Goal: Navigation & Orientation: Understand site structure

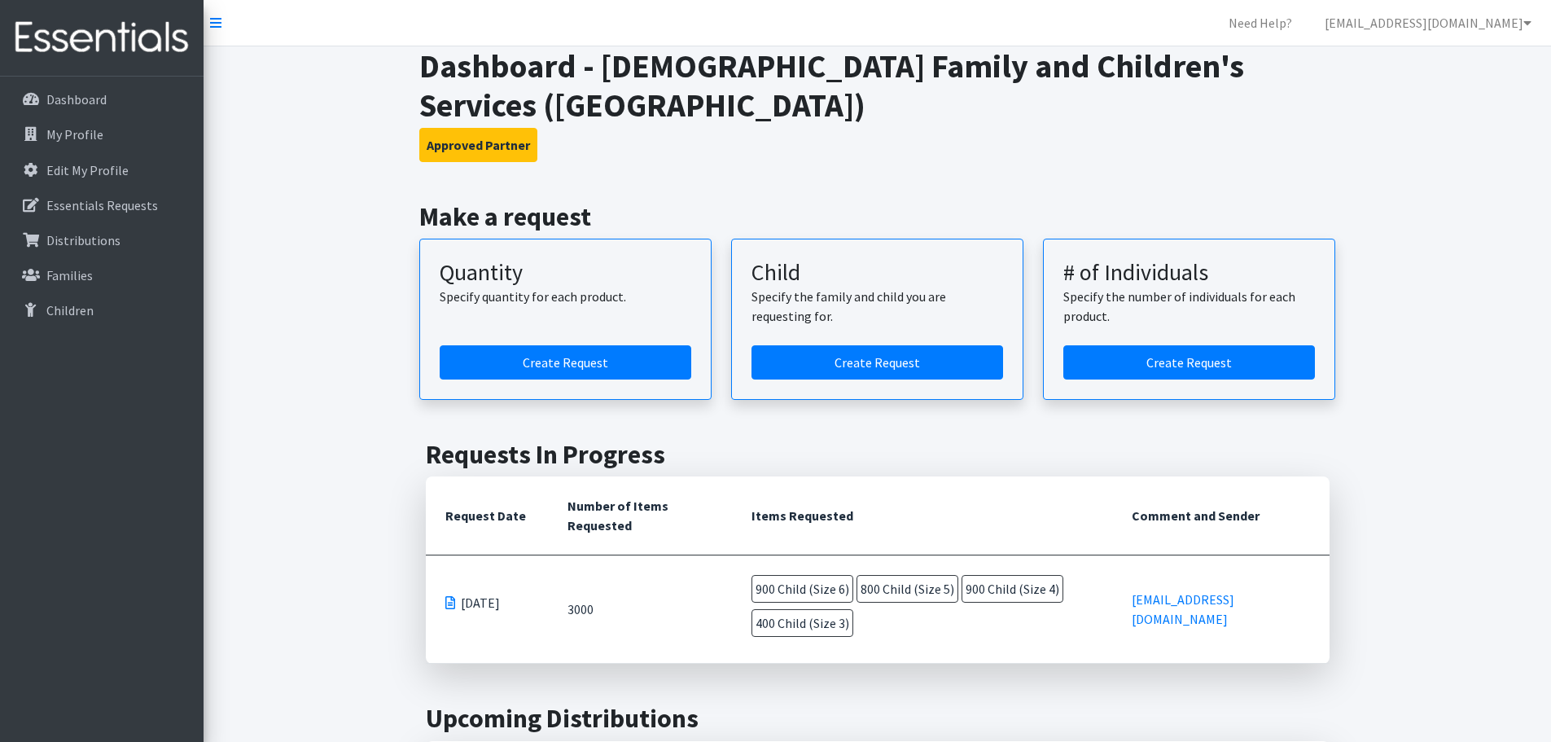
scroll to position [163, 0]
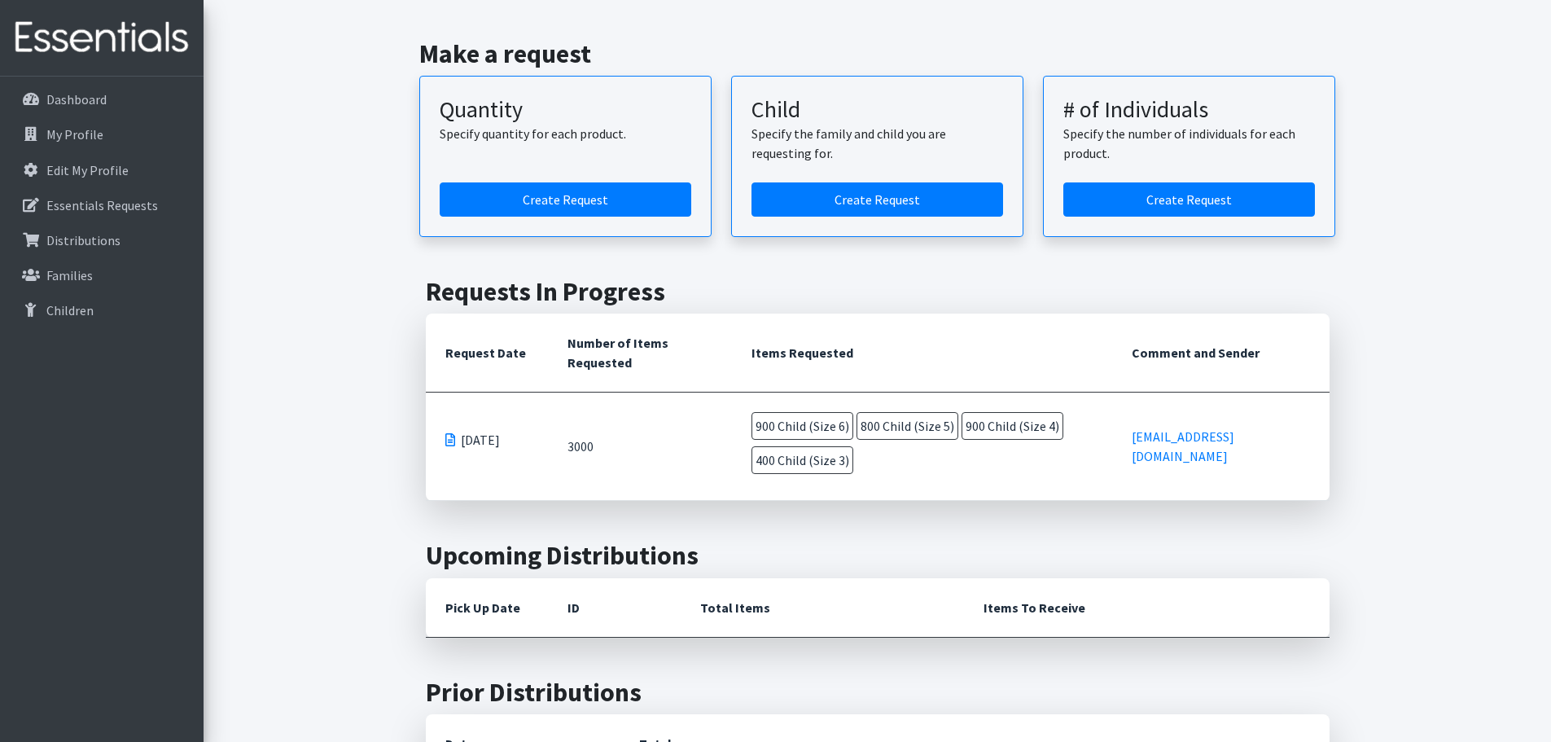
click at [123, 22] on img at bounding box center [102, 38] width 190 height 55
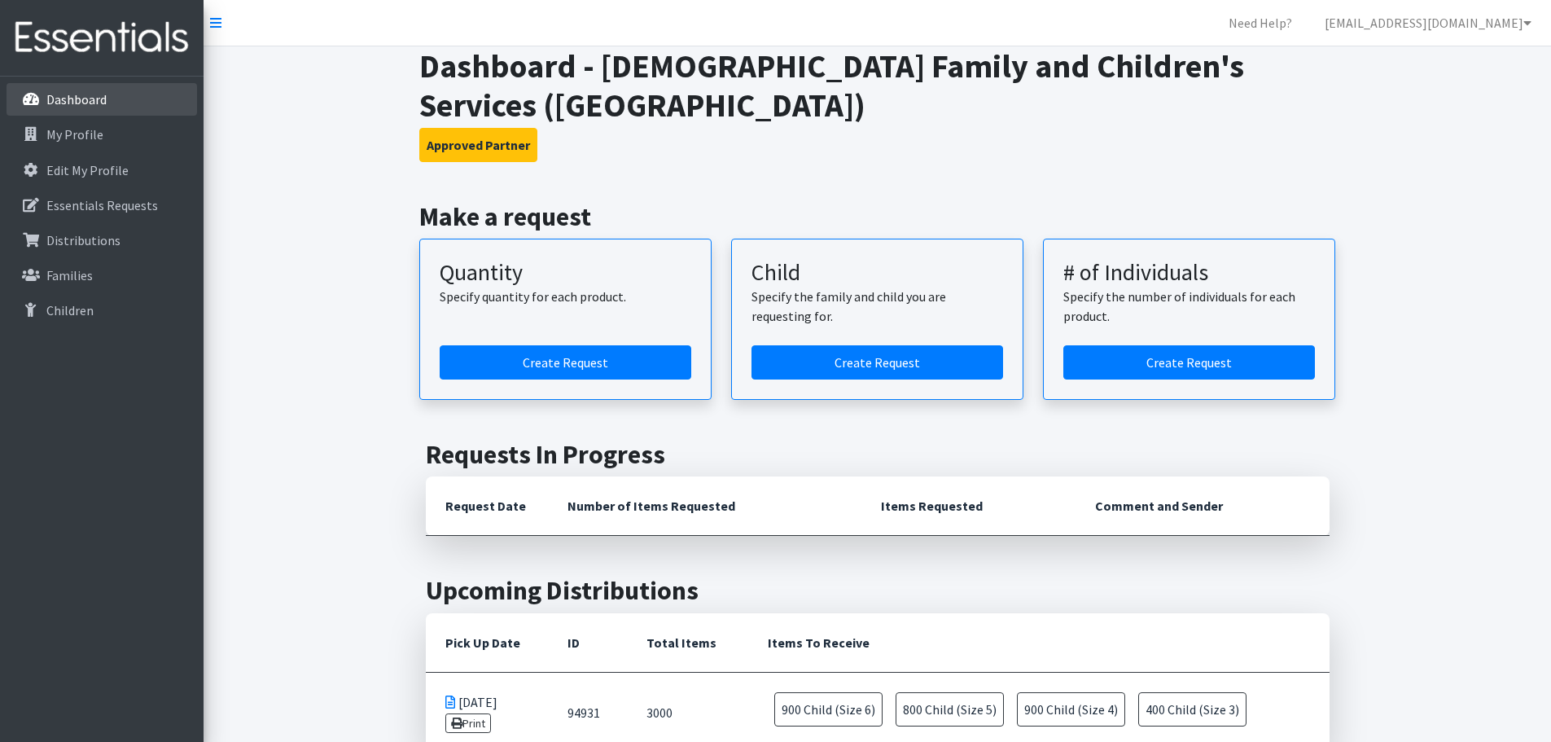
click at [77, 108] on link "Dashboard" at bounding box center [102, 99] width 190 height 33
click at [81, 204] on p "Essentials Requests" at bounding box center [102, 205] width 112 height 16
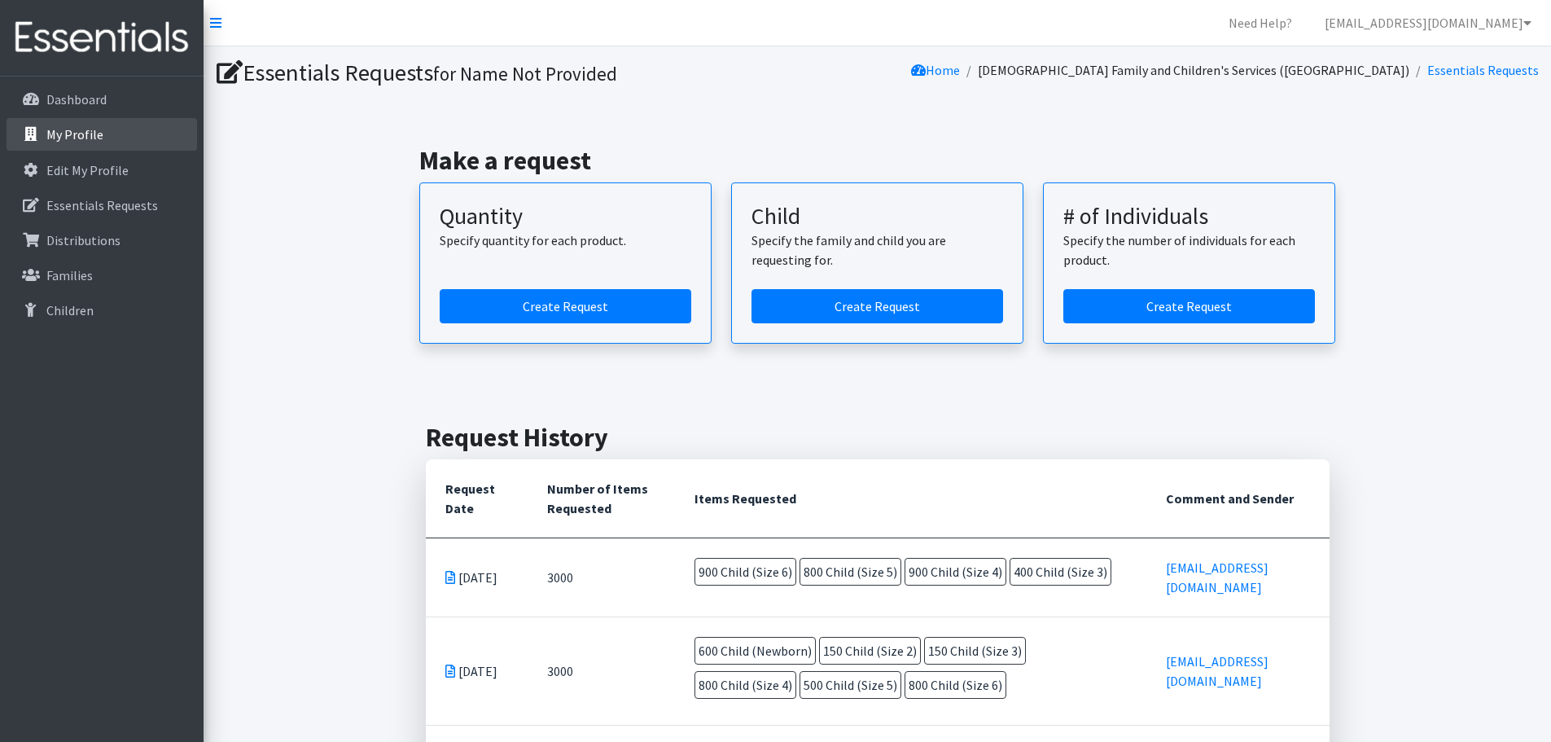
click at [96, 120] on link "My Profile" at bounding box center [102, 134] width 190 height 33
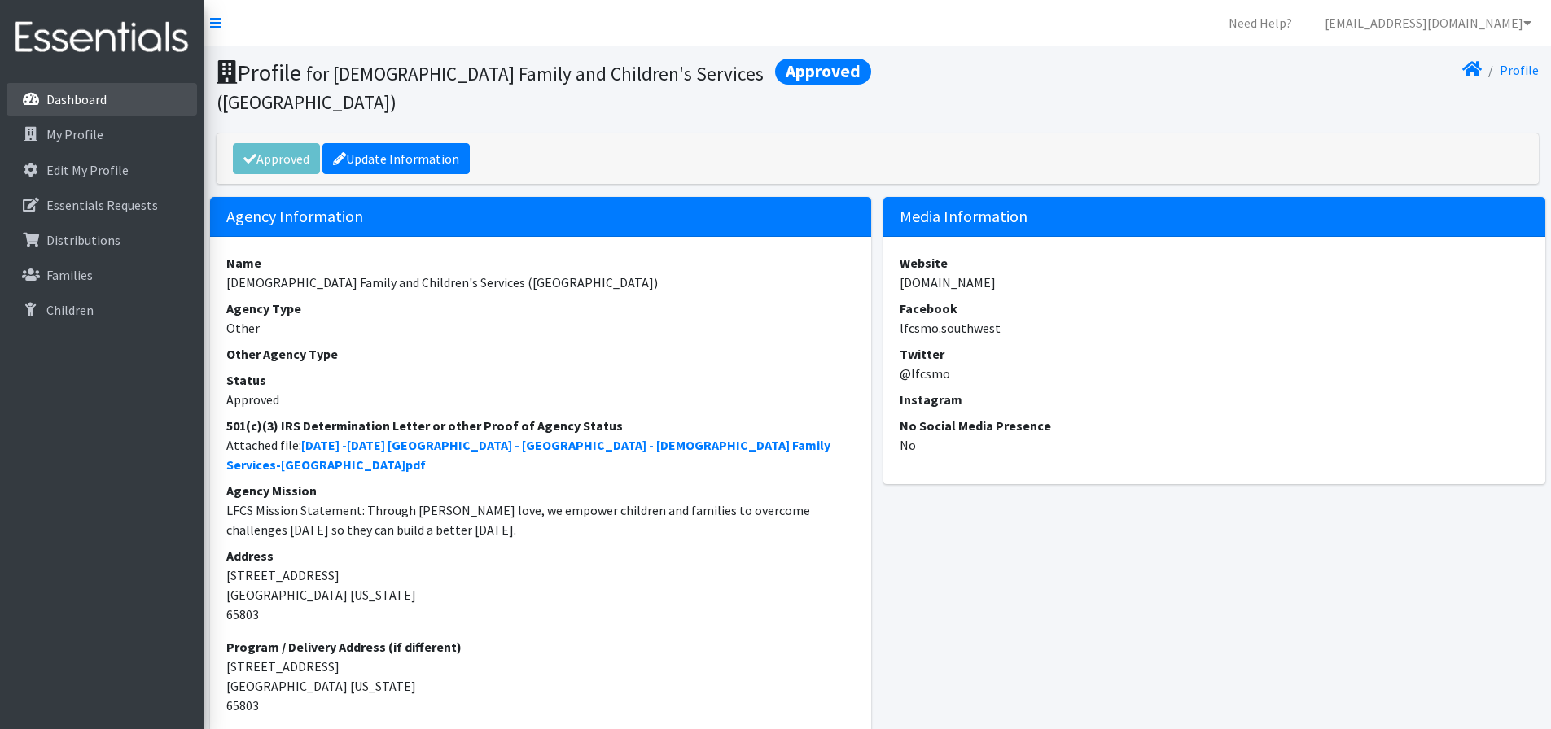
click at [97, 102] on p "Dashboard" at bounding box center [76, 99] width 60 height 16
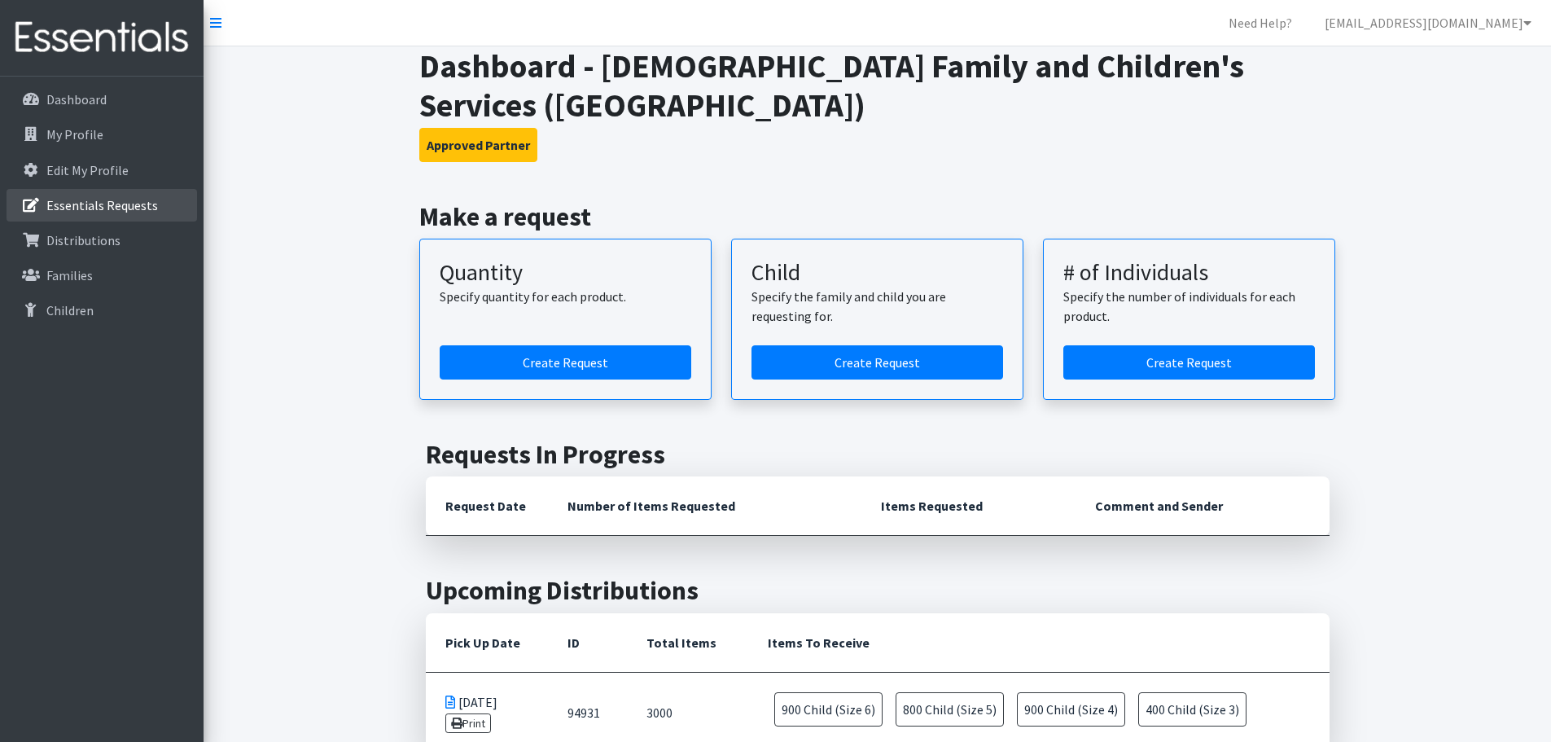
click at [86, 216] on link "Essentials Requests" at bounding box center [102, 205] width 190 height 33
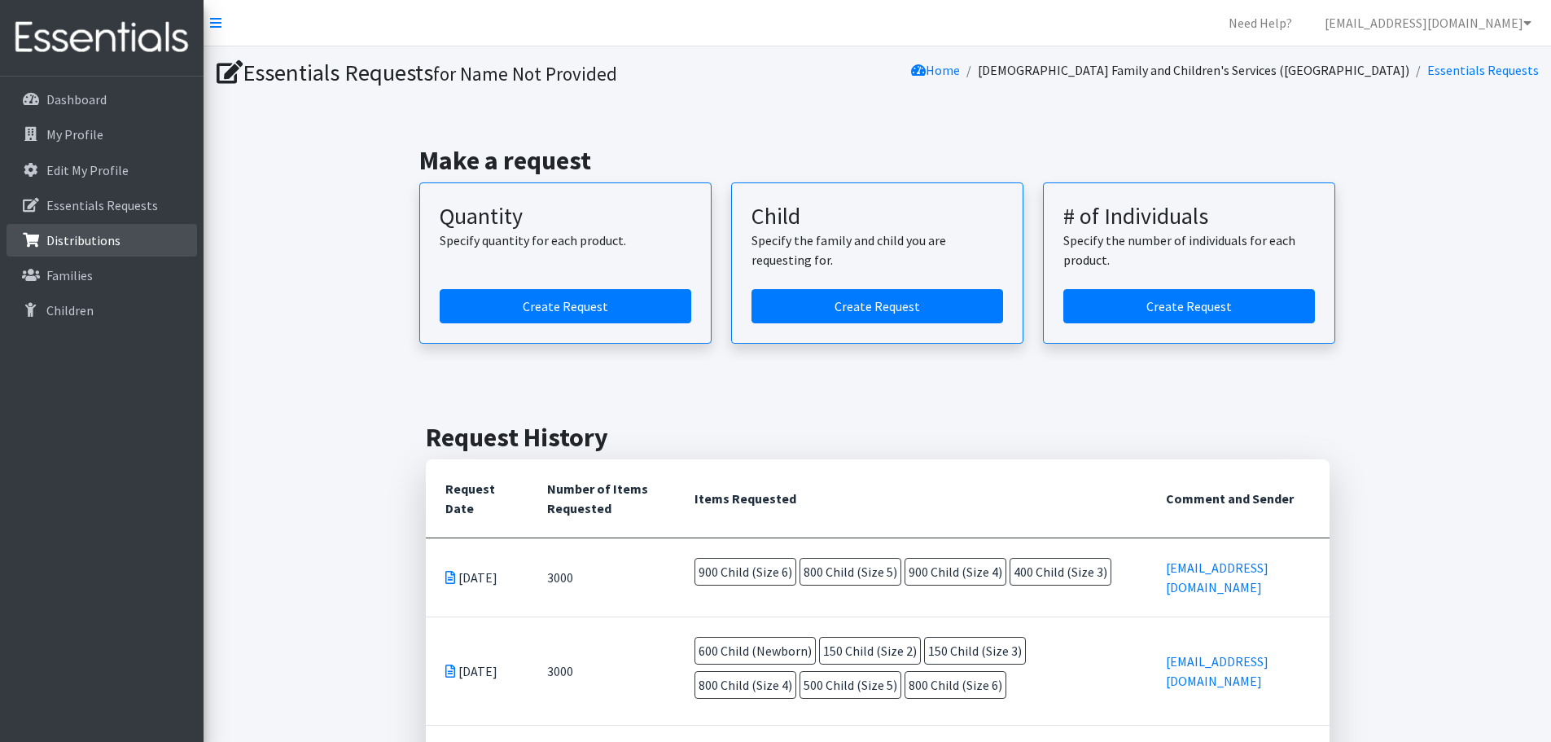
click at [69, 248] on link "Distributions" at bounding box center [102, 240] width 190 height 33
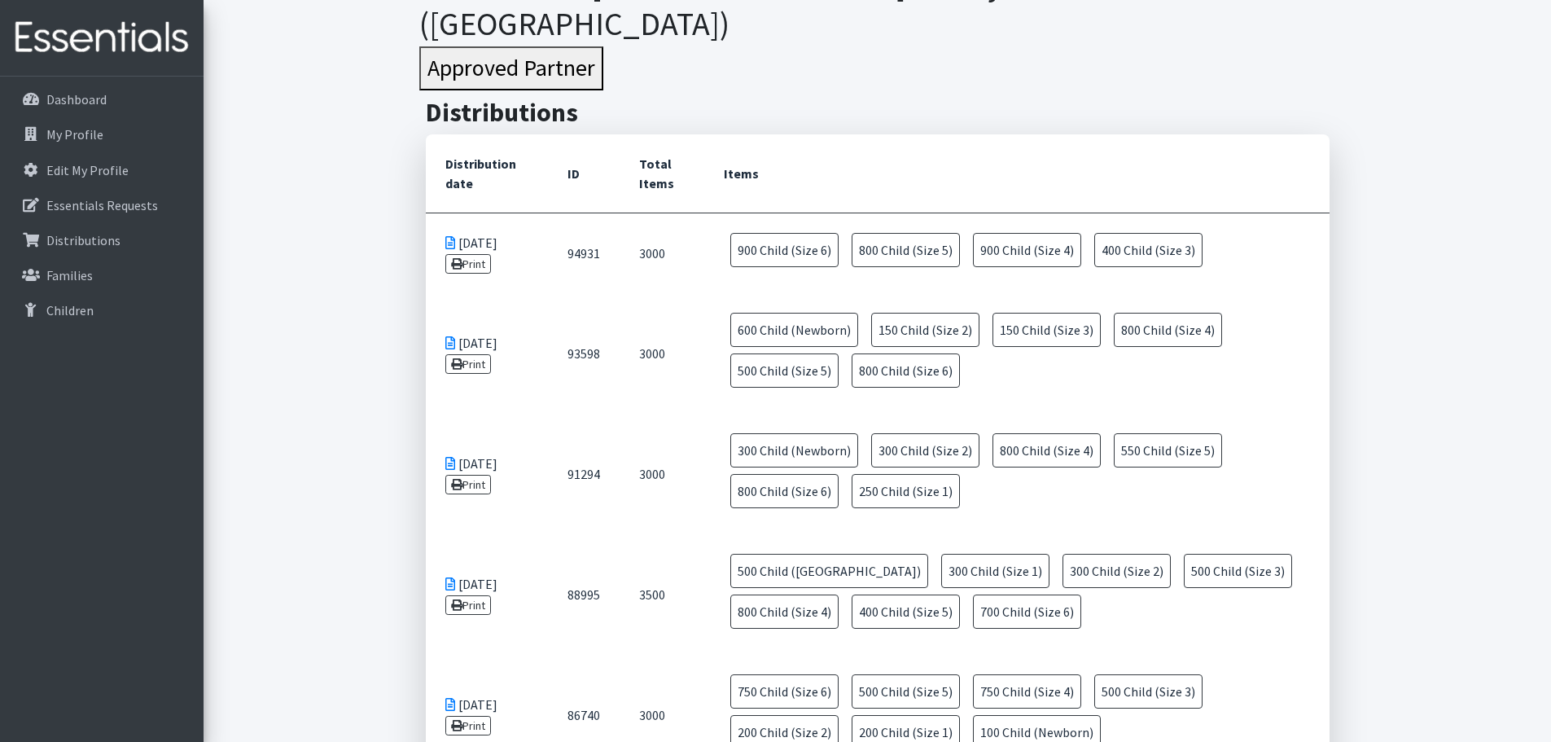
scroll to position [163, 0]
